Goal: Entertainment & Leisure: Consume media (video, audio)

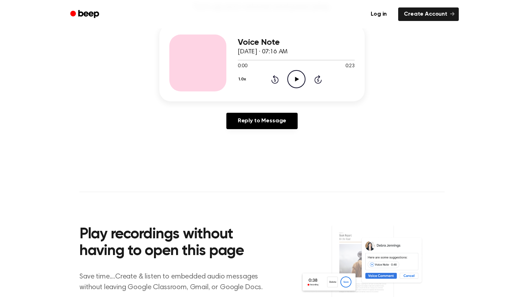
scroll to position [86, 0]
